Goal: Information Seeking & Learning: Find specific fact

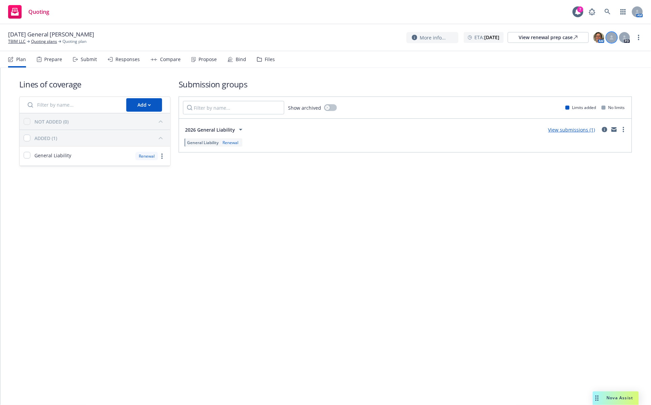
click at [611, 38] on icon at bounding box center [612, 38] width 4 height 1
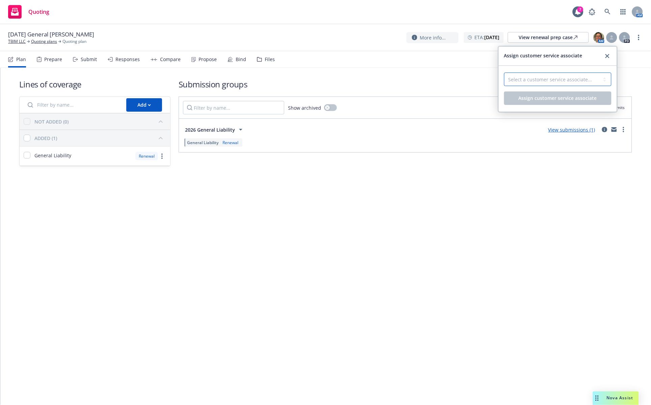
drag, startPoint x: 602, startPoint y: 73, endPoint x: 595, endPoint y: 80, distance: 10.3
click at [601, 75] on select "Select a customer service associate... Cassidy Maxwell" at bounding box center [557, 79] width 107 height 13
select select "4b1e75e5-47c1-4a13-9c04-5e76a23244f6"
click at [504, 73] on select "Select a customer service associate... Cassidy Maxwell" at bounding box center [557, 79] width 107 height 13
click at [572, 98] on span "Assign customer service associate" at bounding box center [557, 98] width 78 height 6
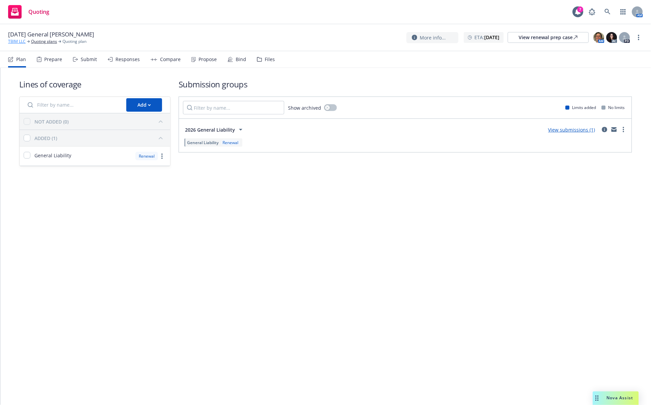
click at [17, 43] on link "TBIM LLC" at bounding box center [17, 41] width 18 height 6
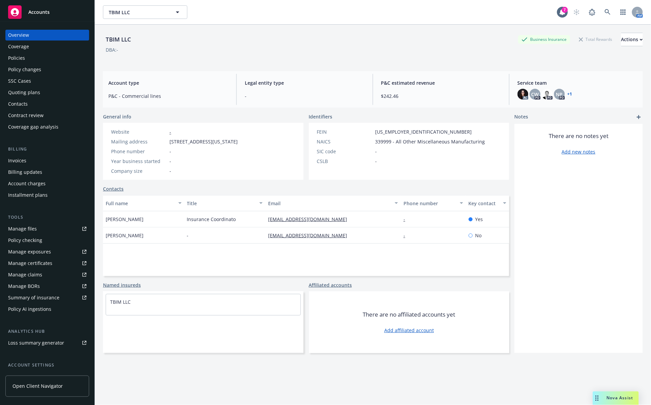
click at [24, 59] on div "Policies" at bounding box center [16, 58] width 17 height 11
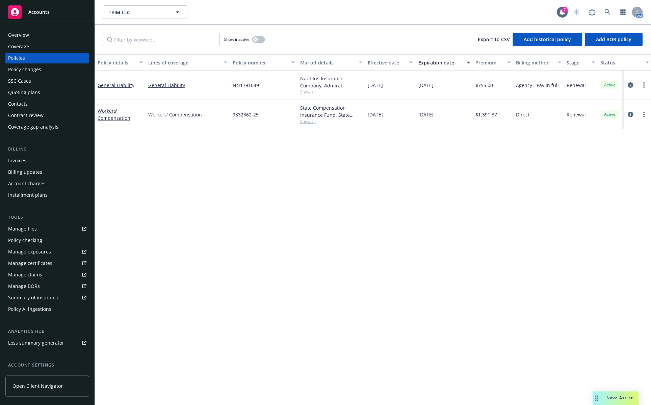
click at [303, 95] on span "Show all" at bounding box center [331, 92] width 62 height 6
click at [273, 85] on div "NN1791049" at bounding box center [263, 85] width 67 height 29
drag, startPoint x: 261, startPoint y: 85, endPoint x: 231, endPoint y: 86, distance: 30.4
click at [231, 86] on div "NN1791049" at bounding box center [263, 85] width 67 height 29
copy span "NN1791049"
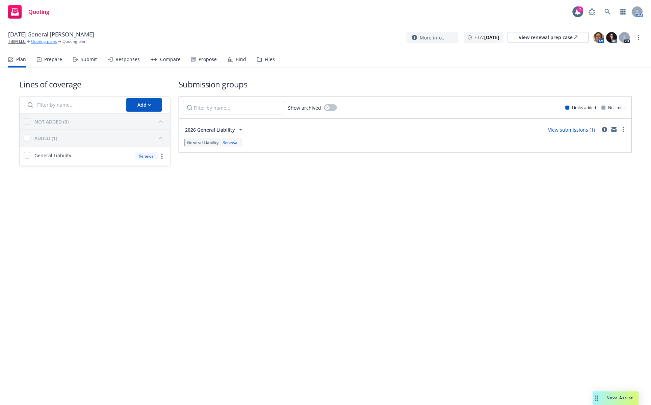
click at [36, 44] on link "Quoting plans" at bounding box center [44, 41] width 26 height 6
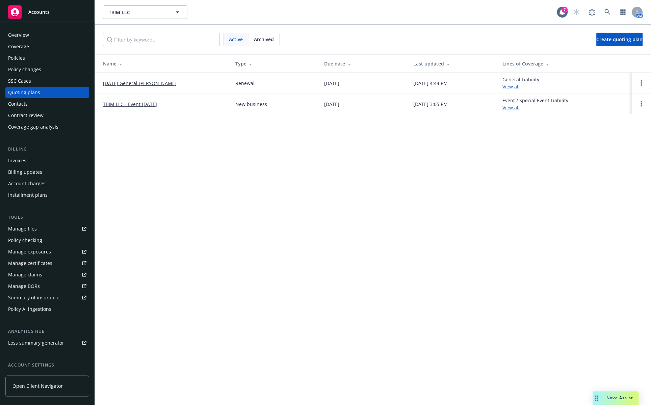
click at [145, 149] on div "TBIM LLC TBIM LLC 7 AM Active Archived Create quoting plan Name Type Due date L…" at bounding box center [373, 202] width 556 height 405
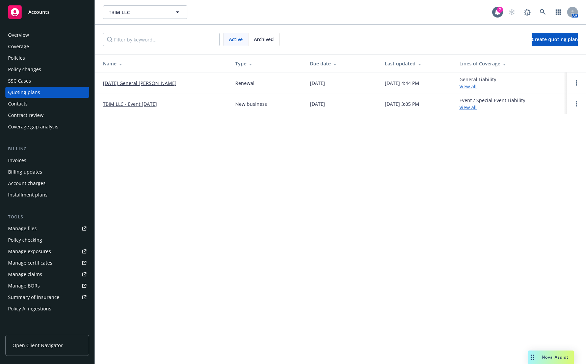
drag, startPoint x: 194, startPoint y: 151, endPoint x: 111, endPoint y: 100, distance: 96.5
click at [194, 151] on div "TBIM LLC TBIM LLC 7 AM Active Archived Create quoting plan Name Type Due date L…" at bounding box center [340, 182] width 491 height 364
click at [34, 62] on div "Policies" at bounding box center [47, 58] width 78 height 11
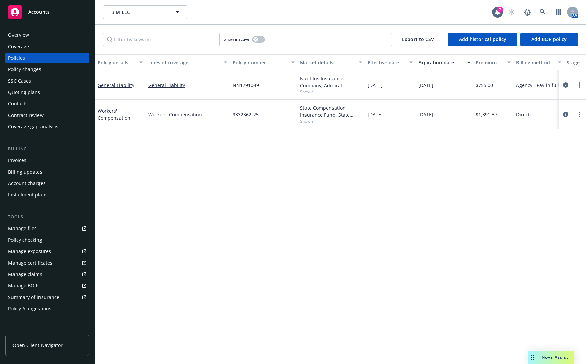
click at [155, 273] on div "Policy details Lines of coverage Policy number Market details Effective date Ex…" at bounding box center [340, 209] width 491 height 310
click at [52, 96] on div "Quoting plans" at bounding box center [47, 92] width 78 height 11
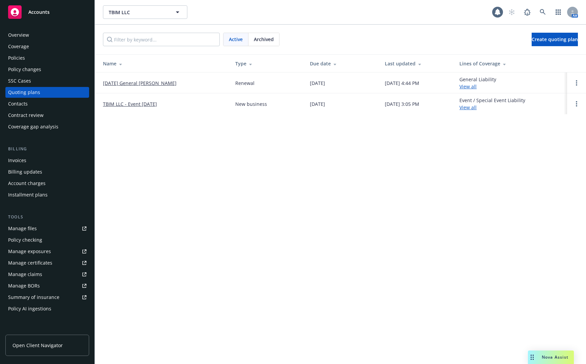
click at [265, 42] on span "Archived" at bounding box center [264, 39] width 20 height 7
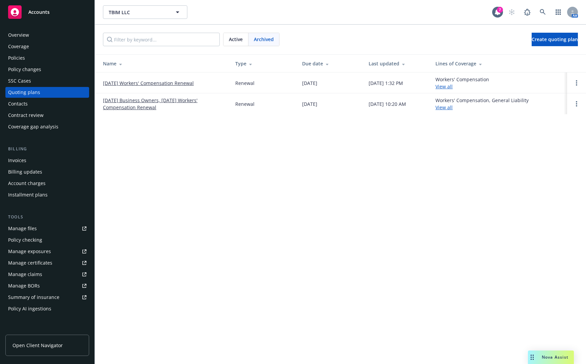
click at [191, 151] on div "TBIM LLC TBIM LLC 7 AM Active Archived Create quoting plan Name Type Due date L…" at bounding box center [340, 182] width 491 height 364
click at [62, 58] on div "Policies" at bounding box center [47, 58] width 78 height 11
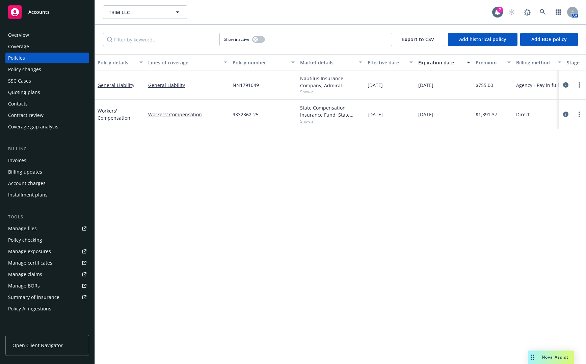
drag, startPoint x: 113, startPoint y: 110, endPoint x: 104, endPoint y: 154, distance: 44.6
click at [107, 148] on div "Policy details Lines of coverage Policy number Market details Effective date Ex…" at bounding box center [340, 209] width 491 height 310
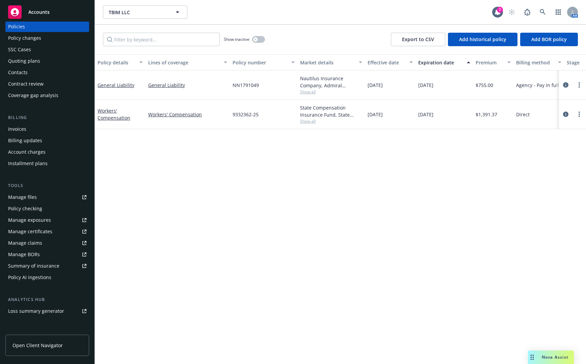
scroll to position [98, 0]
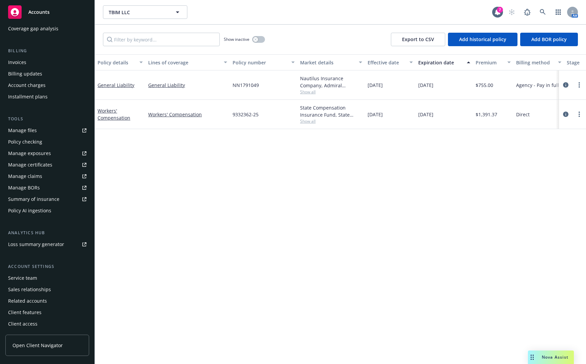
click at [50, 278] on div "Service team" at bounding box center [47, 278] width 78 height 11
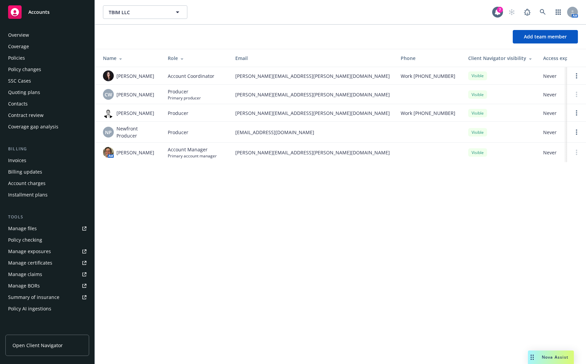
click at [45, 96] on div "Quoting plans" at bounding box center [47, 92] width 78 height 11
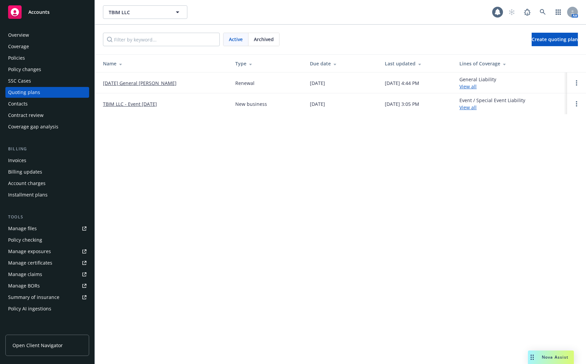
click at [154, 84] on link "01/05/26 General Liability Renewal" at bounding box center [140, 83] width 74 height 7
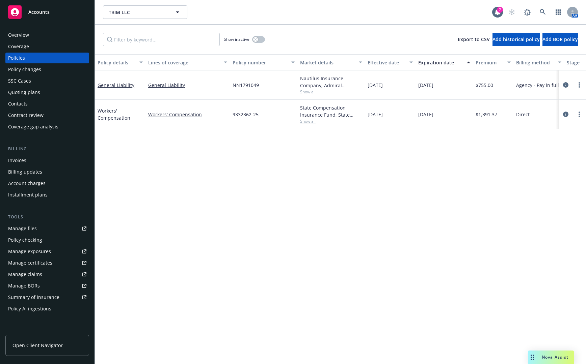
drag, startPoint x: 0, startPoint y: 0, endPoint x: 392, endPoint y: 155, distance: 421.5
click at [394, 163] on div "Policy details Lines of coverage Policy number Market details Effective date Ex…" at bounding box center [340, 229] width 491 height 351
click at [252, 85] on span "NN1791049" at bounding box center [246, 85] width 26 height 7
copy span "NN1791049"
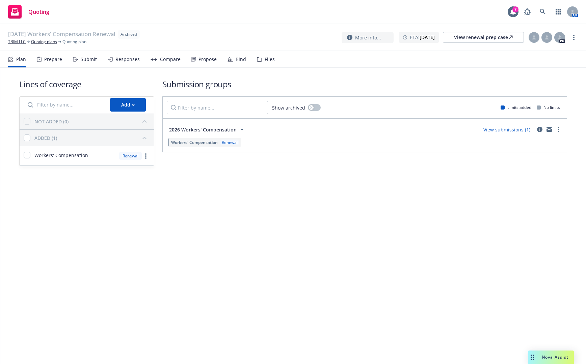
click at [87, 59] on div "Submit" at bounding box center [89, 59] width 16 height 5
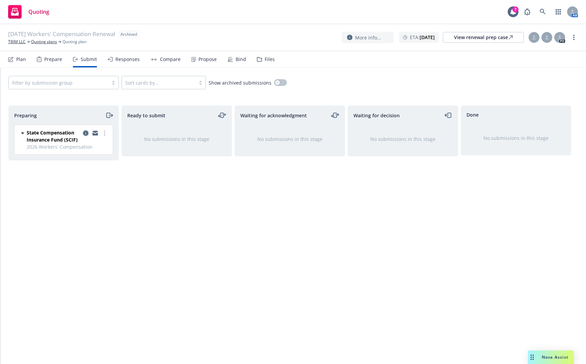
click at [85, 132] on icon "copy logging email" at bounding box center [85, 133] width 5 height 5
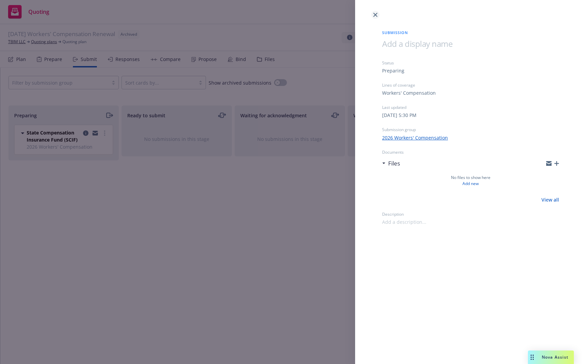
click at [373, 13] on icon "close" at bounding box center [375, 15] width 4 height 4
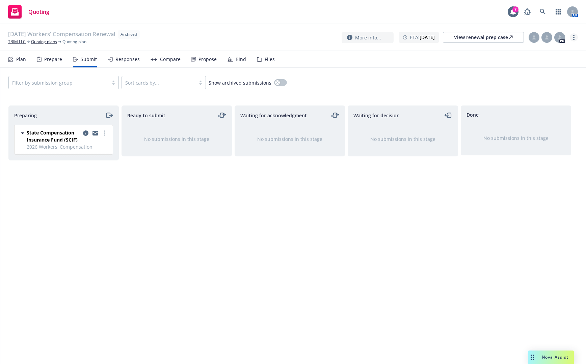
click at [575, 39] on link "more" at bounding box center [574, 37] width 8 height 8
click at [557, 75] on link "Unarchive quoting plan" at bounding box center [540, 78] width 75 height 13
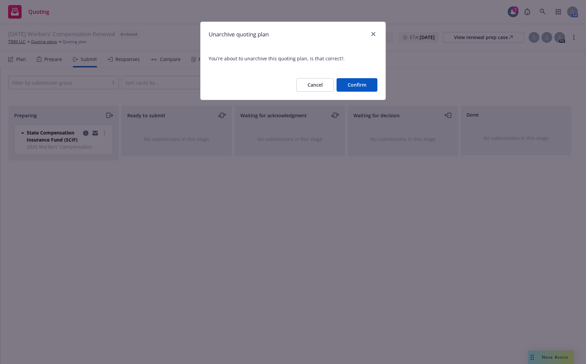
click at [356, 84] on button "Confirm" at bounding box center [356, 84] width 41 height 13
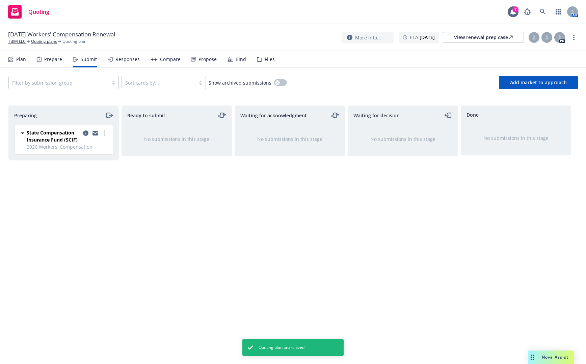
click at [24, 62] on div "Plan" at bounding box center [17, 59] width 18 height 16
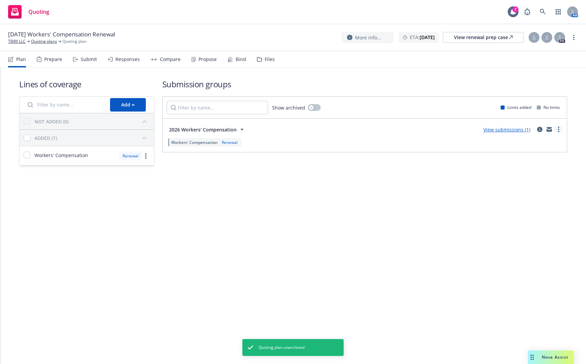
click at [561, 126] on link "more" at bounding box center [559, 130] width 8 height 8
drag, startPoint x: 439, startPoint y: 192, endPoint x: 373, endPoint y: 177, distance: 68.2
click at [439, 192] on div "Lines of coverage Add NOT ADDED (0) ADDED (1) Workers' Compensation Renewal Sub…" at bounding box center [293, 132] width 586 height 128
click at [146, 154] on circle "more" at bounding box center [145, 154] width 1 height 1
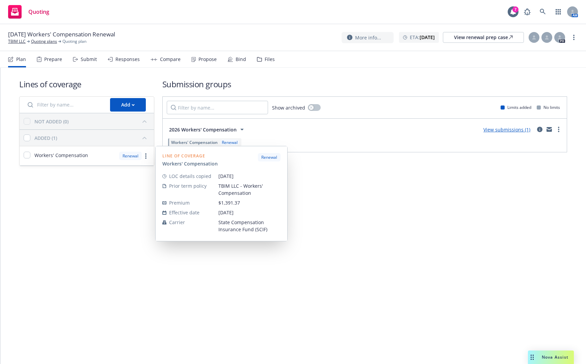
click at [359, 204] on div "Lines of coverage Add NOT ADDED (0) ADDED (1) Workers' Compensation Renewal Lin…" at bounding box center [293, 216] width 586 height 297
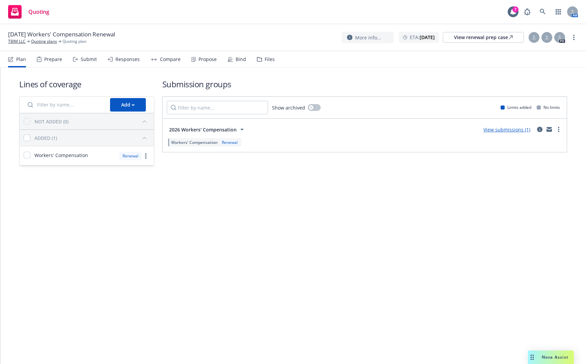
click at [136, 63] on div "Responses" at bounding box center [124, 59] width 32 height 16
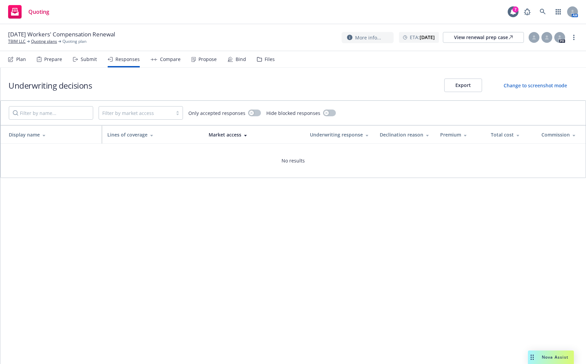
click at [77, 60] on icon at bounding box center [75, 59] width 5 height 5
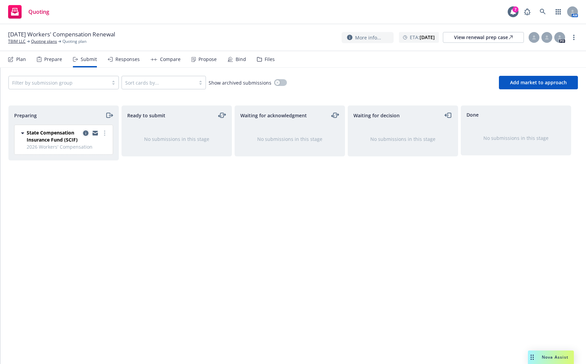
click at [86, 133] on icon "copy logging email" at bounding box center [85, 133] width 5 height 5
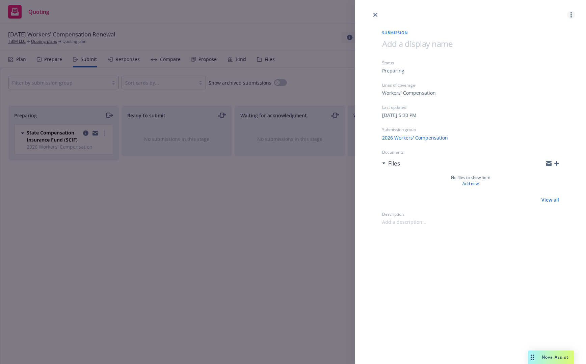
click at [572, 14] on link "more" at bounding box center [571, 15] width 8 height 8
drag, startPoint x: 561, startPoint y: 57, endPoint x: 553, endPoint y: 44, distance: 15.7
click at [553, 44] on div "View case Archive submission Copy logging email" at bounding box center [544, 45] width 60 height 40
click at [552, 44] on span "Archive submission" at bounding box center [544, 45] width 60 height 6
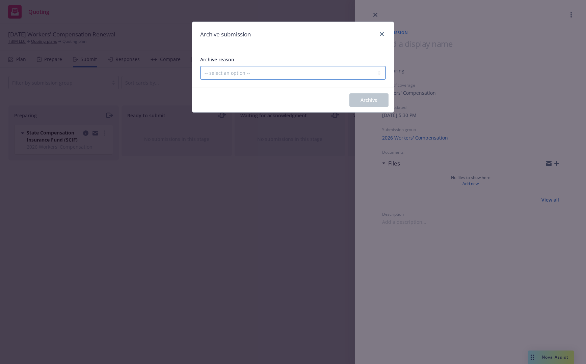
click at [321, 67] on select "-- select an option -- Carrier unresponsive Client decided not to proceed with …" at bounding box center [293, 72] width 186 height 13
select select "OTHER"
click at [200, 66] on select "-- select an option -- Carrier unresponsive Client decided not to proceed with …" at bounding box center [293, 72] width 186 height 13
click at [372, 103] on span "Archive" at bounding box center [368, 100] width 17 height 6
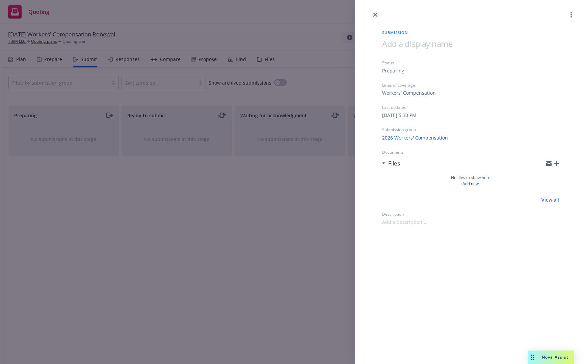
click at [376, 15] on icon "close" at bounding box center [375, 15] width 4 height 4
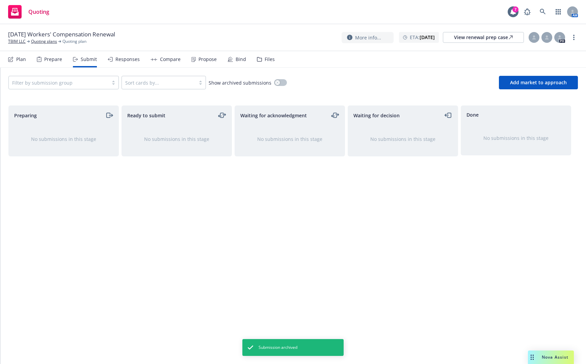
click at [18, 59] on div "Plan" at bounding box center [21, 59] width 10 height 5
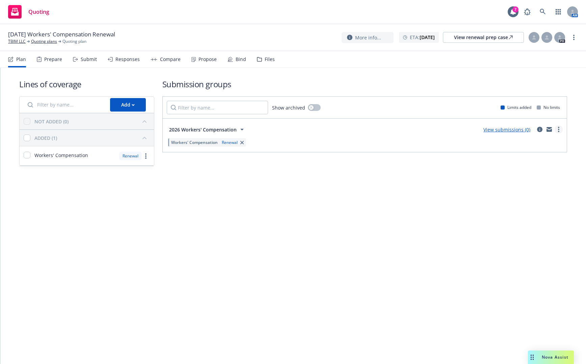
click at [558, 129] on icon "more" at bounding box center [558, 129] width 1 height 5
click at [524, 198] on span "Archive" at bounding box center [507, 200] width 33 height 6
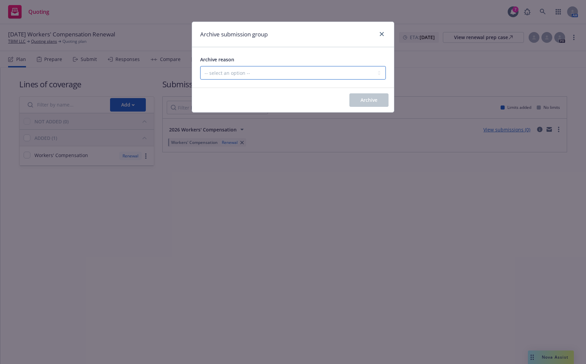
click at [297, 72] on select "-- select an option -- Customer no longer needs this coverage Duplicate Histori…" at bounding box center [293, 72] width 186 height 13
select select "DUPLICATE"
click at [200, 66] on select "-- select an option -- Customer no longer needs this coverage Duplicate Histori…" at bounding box center [293, 72] width 186 height 13
click at [386, 100] on button "Archive" at bounding box center [368, 99] width 39 height 13
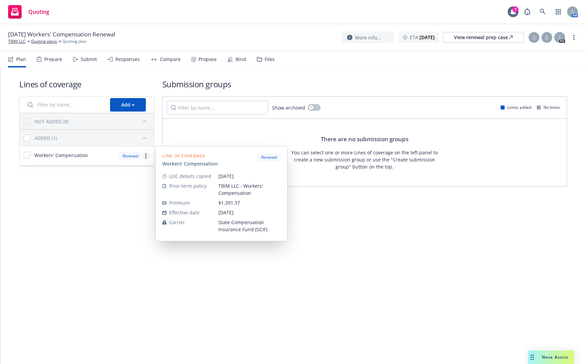
click at [142, 157] on link "more" at bounding box center [146, 156] width 8 height 8
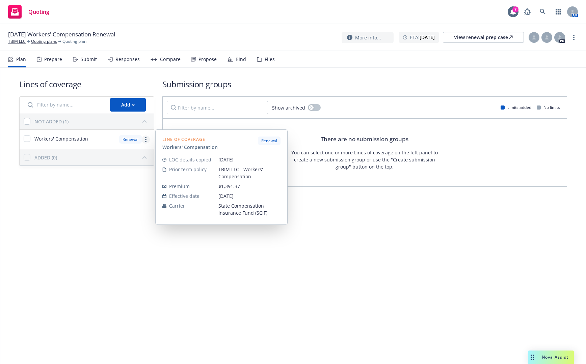
click at [147, 143] on link "more" at bounding box center [146, 140] width 8 height 8
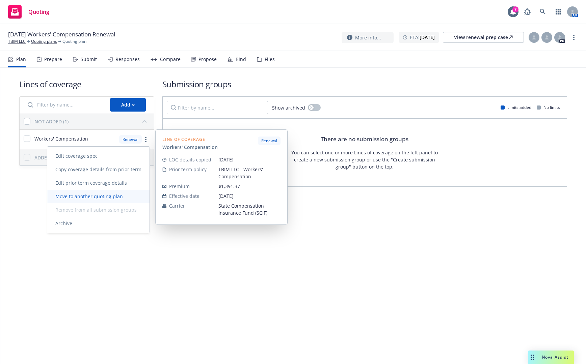
click at [114, 196] on span "Move to another quoting plan" at bounding box center [89, 196] width 84 height 6
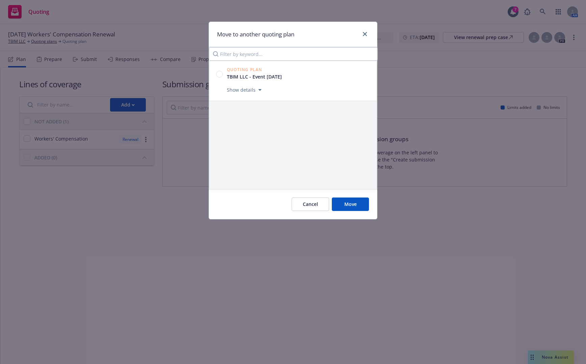
click at [220, 74] on circle at bounding box center [219, 74] width 6 height 6
click at [220, 74] on icon at bounding box center [219, 74] width 4 height 3
click at [220, 77] on circle at bounding box center [219, 74] width 7 height 7
click at [233, 125] on div "Quoting Plan TBIM LLC - Event 9/14/25 Show details" at bounding box center [292, 125] width 167 height 128
click at [312, 203] on span "Cancel" at bounding box center [310, 204] width 15 height 6
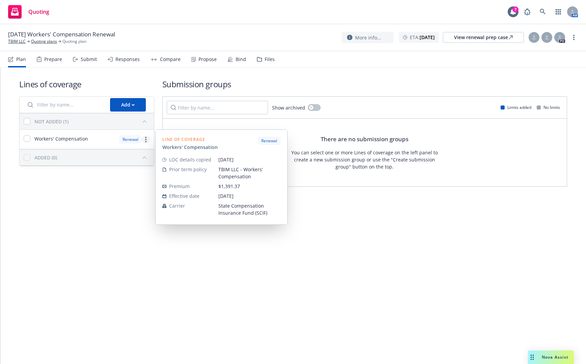
click at [147, 138] on link "more" at bounding box center [146, 140] width 8 height 8
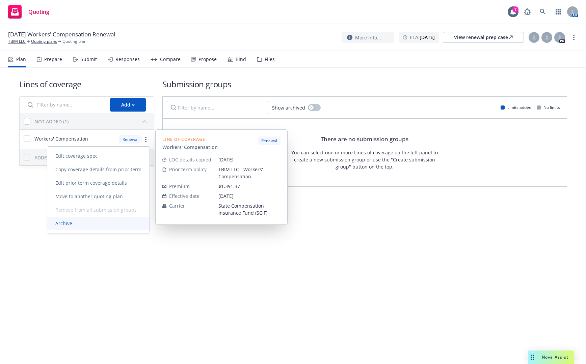
click at [110, 222] on link "Archive" at bounding box center [98, 223] width 102 height 13
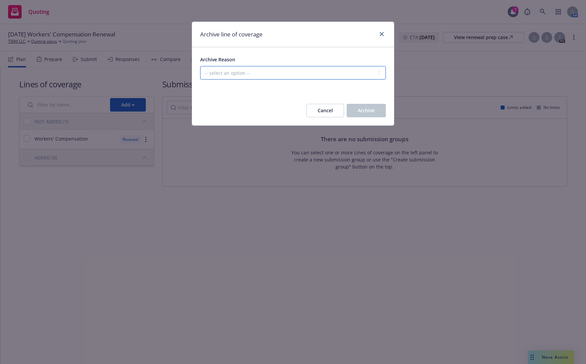
click at [302, 73] on select "-- select an option -- Created in error Duplicated" at bounding box center [293, 72] width 186 height 13
select select "ARCHIVED_DUPLICATE"
click at [200, 66] on select "-- select an option -- Created in error Duplicated" at bounding box center [293, 72] width 186 height 13
click at [348, 114] on button "Archive" at bounding box center [366, 110] width 39 height 13
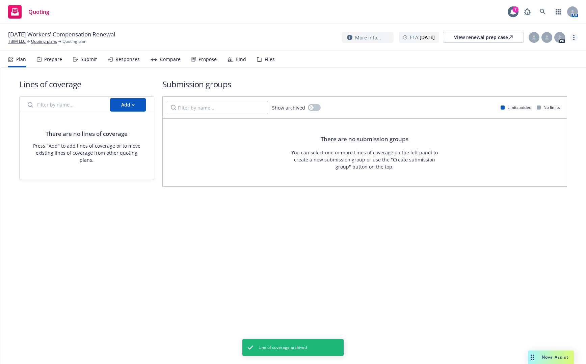
click at [574, 36] on circle "more" at bounding box center [573, 35] width 1 height 1
click at [538, 103] on link "Archive quoting plan" at bounding box center [539, 105] width 75 height 13
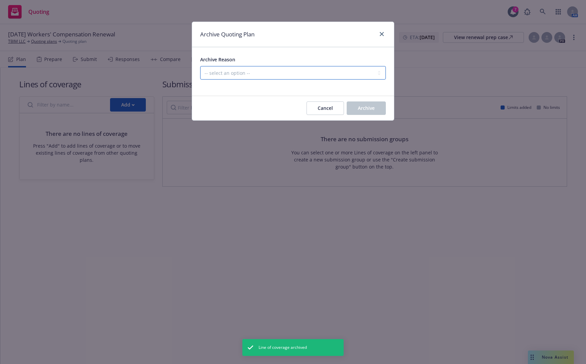
click at [338, 76] on select "-- select an option -- All policies in this renewal plan are auto-renewed Creat…" at bounding box center [293, 72] width 186 height 13
select select "ARCHIVED_DUPLICATE"
click at [200, 66] on select "-- select an option -- All policies in this renewal plan are auto-renewed Creat…" at bounding box center [293, 72] width 186 height 13
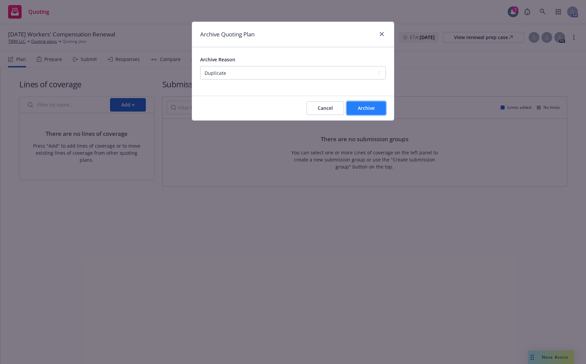
click at [366, 106] on span "Archive" at bounding box center [366, 108] width 17 height 6
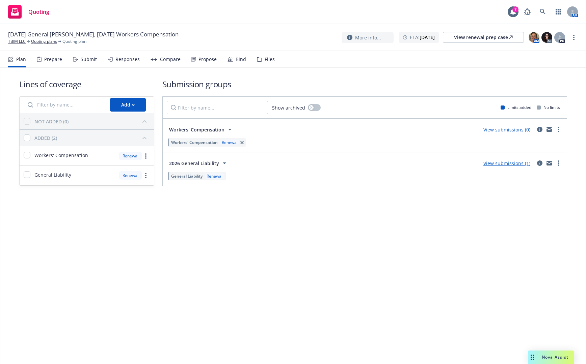
click at [82, 59] on div "Submit" at bounding box center [89, 59] width 16 height 5
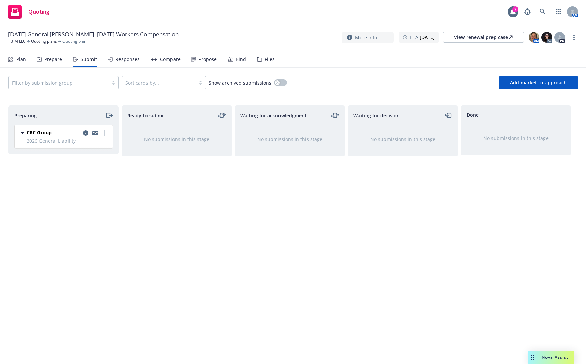
click at [57, 89] on div "Filter by submission group" at bounding box center [63, 82] width 110 height 13
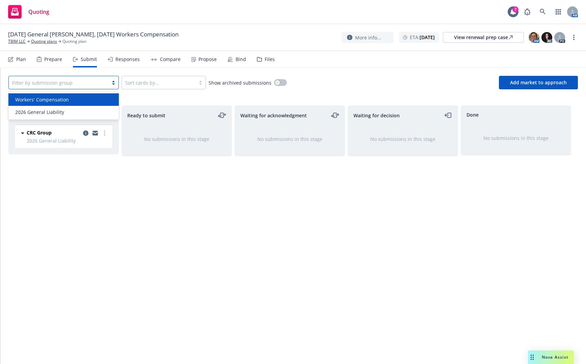
click at [63, 105] on div "Workers' Compensation" at bounding box center [63, 99] width 110 height 12
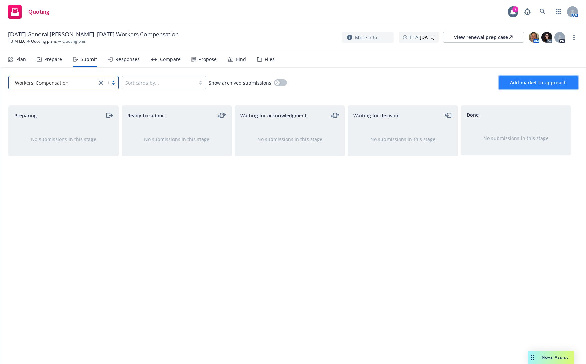
click at [539, 83] on span "Add market to approach" at bounding box center [538, 82] width 57 height 6
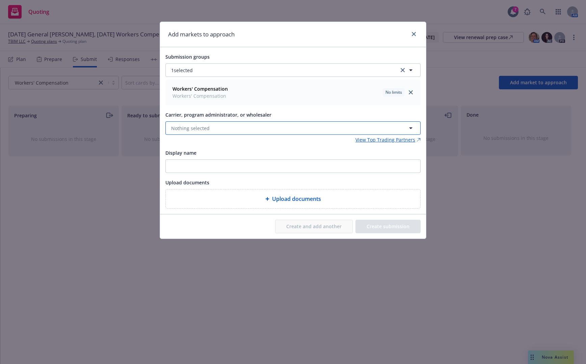
click at [207, 131] on span "Nothing selected" at bounding box center [190, 128] width 38 height 7
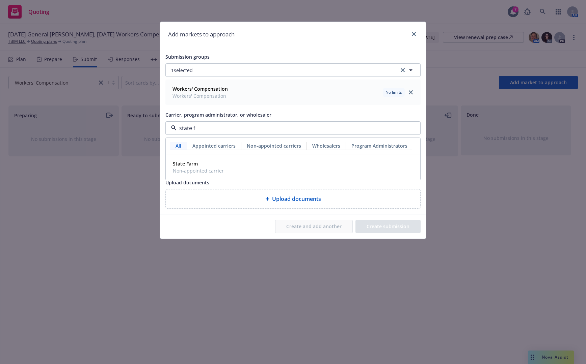
type input "state f"
click at [248, 113] on span "Carrier, program administrator, or wholesaler" at bounding box center [218, 115] width 106 height 6
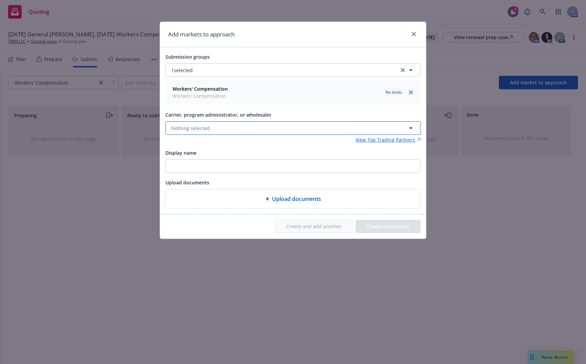
click at [231, 130] on button "Nothing selected" at bounding box center [292, 127] width 255 height 13
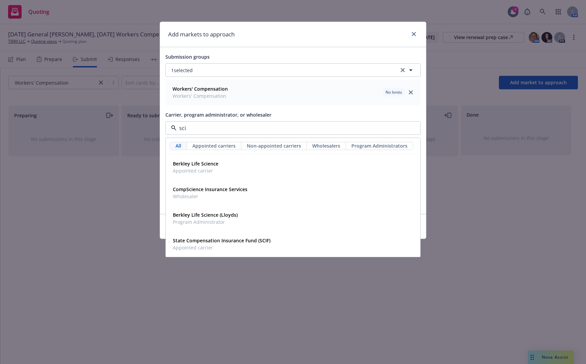
type input "scif"
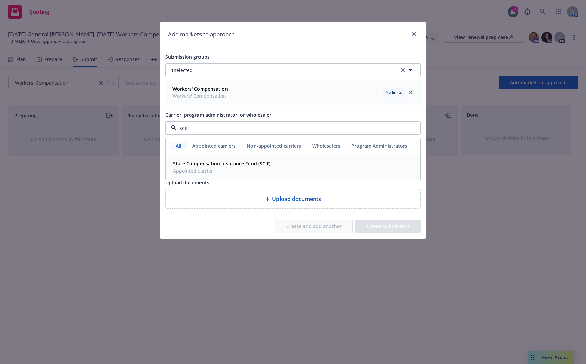
click at [231, 165] on strong "State Compensation Insurance Fund (SCIF)" at bounding box center [222, 164] width 98 height 6
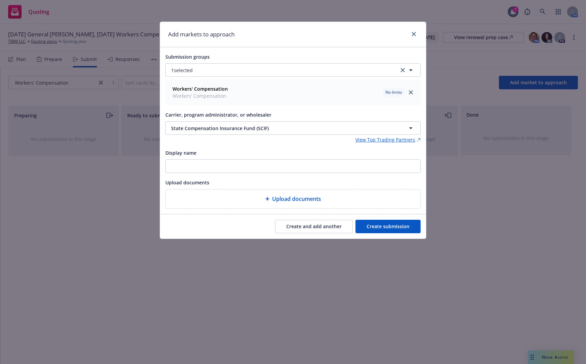
click at [390, 227] on button "Create submission" at bounding box center [387, 226] width 65 height 13
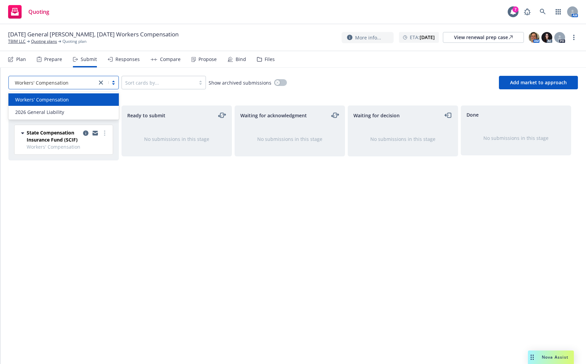
click at [100, 82] on icon "close" at bounding box center [101, 83] width 4 height 4
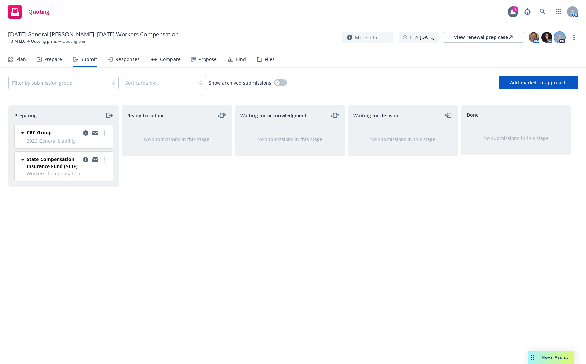
click at [559, 38] on icon at bounding box center [560, 37] width 4 height 4
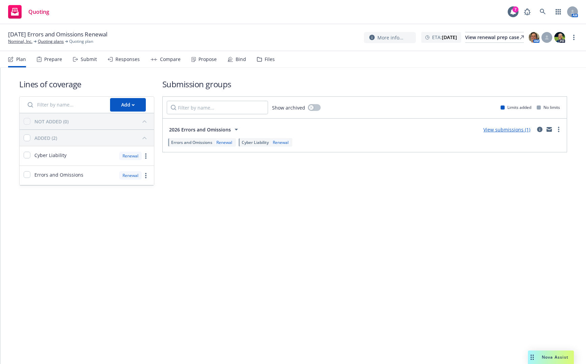
click at [548, 29] on div "[DATE] Errors and Omissions Renewal Nominal, Inc. Quoting plans Quoting plan Mo…" at bounding box center [293, 37] width 586 height 27
click at [548, 35] on div at bounding box center [546, 37] width 11 height 11
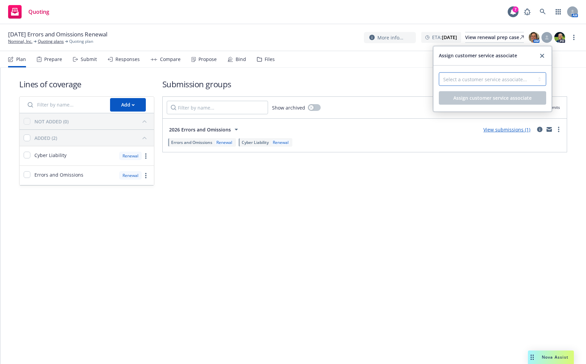
click at [525, 81] on select "Select a customer service associate... [PERSON_NAME]" at bounding box center [492, 79] width 107 height 13
select select "4b1e75e5-47c1-4a13-9c04-5e76a23244f6"
click at [439, 72] on select "Select a customer service associate... [PERSON_NAME]" at bounding box center [492, 78] width 107 height 13
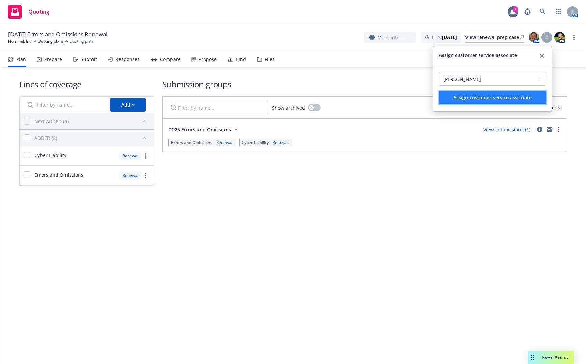
click at [514, 102] on button "Assign customer service associate" at bounding box center [492, 97] width 107 height 13
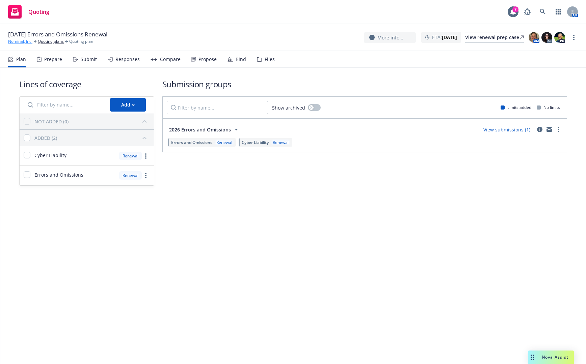
click at [20, 41] on link "Nominal, Inc." at bounding box center [20, 41] width 24 height 6
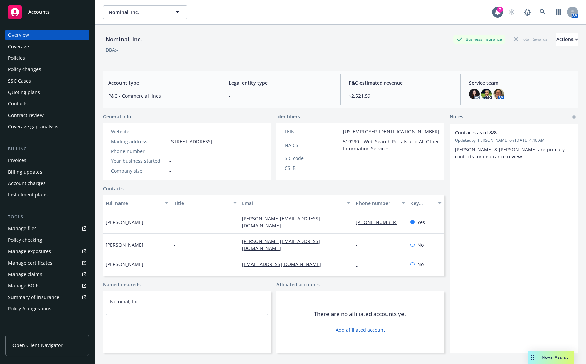
click at [50, 60] on div "Policies" at bounding box center [47, 58] width 78 height 11
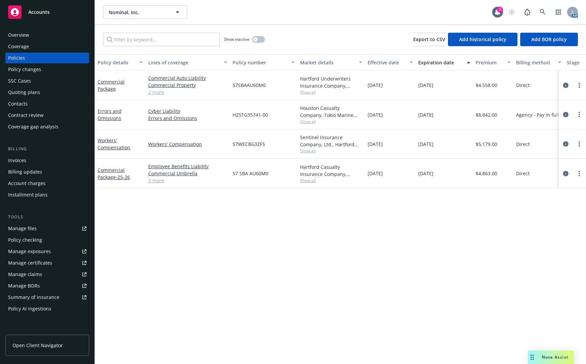
click at [310, 119] on span "Show all" at bounding box center [331, 122] width 62 height 6
click at [313, 260] on div "Policy details Lines of coverage Policy number Market details Effective date Ex…" at bounding box center [340, 209] width 491 height 310
drag, startPoint x: 267, startPoint y: 117, endPoint x: 233, endPoint y: 118, distance: 34.8
click at [233, 118] on span "H25TG35741-00" at bounding box center [250, 114] width 35 height 7
copy span "H25TG35741-00"
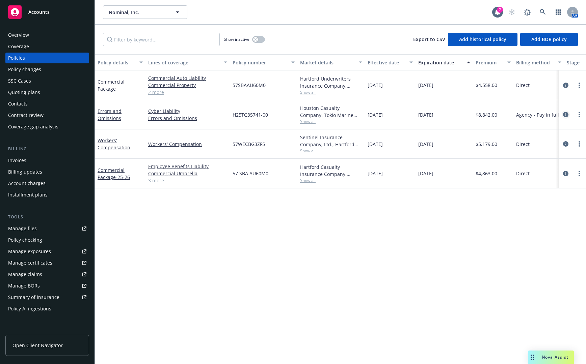
click at [564, 111] on link "circleInformation" at bounding box center [566, 115] width 8 height 8
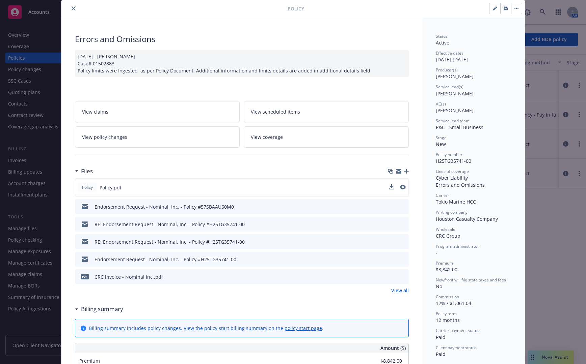
scroll to position [34, 0]
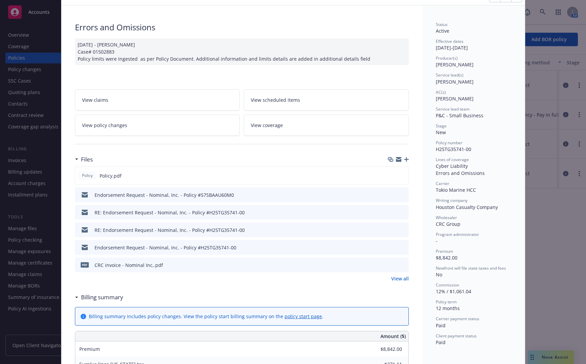
click at [399, 279] on link "View all" at bounding box center [400, 278] width 18 height 7
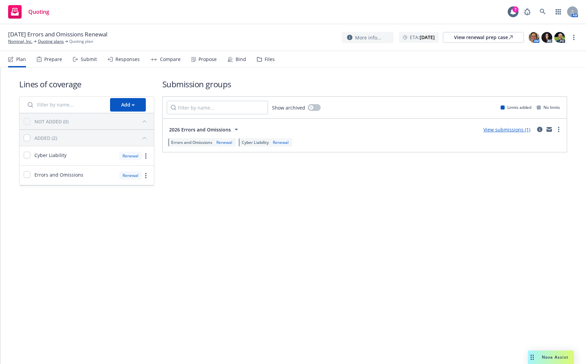
click at [80, 60] on div "Submit" at bounding box center [85, 59] width 24 height 16
